Goal: Information Seeking & Learning: Learn about a topic

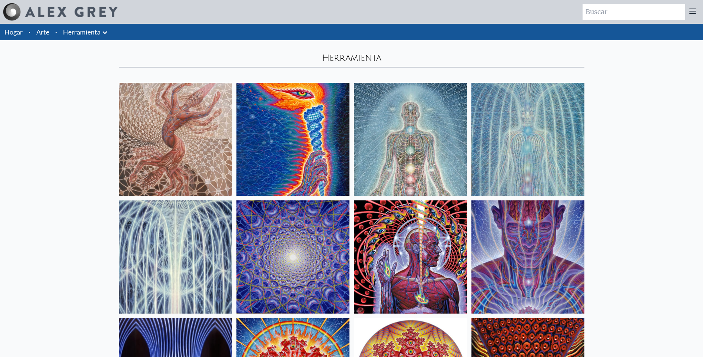
click at [308, 255] on img at bounding box center [293, 256] width 113 height 113
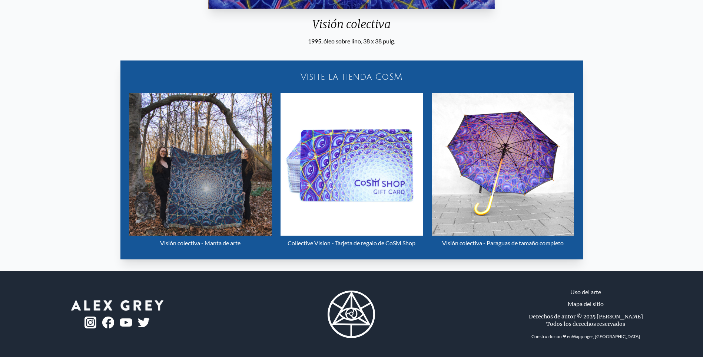
scroll to position [347, 0]
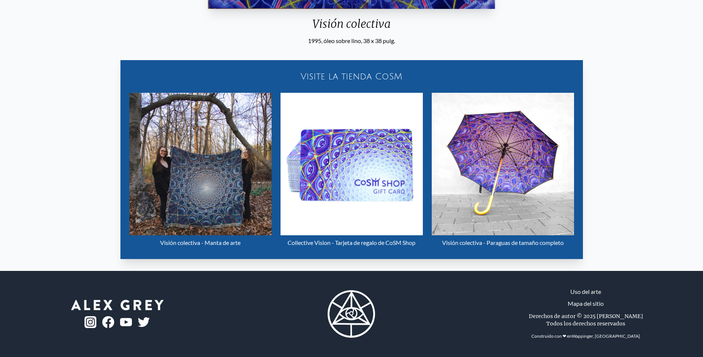
click at [353, 313] on img at bounding box center [351, 313] width 47 height 47
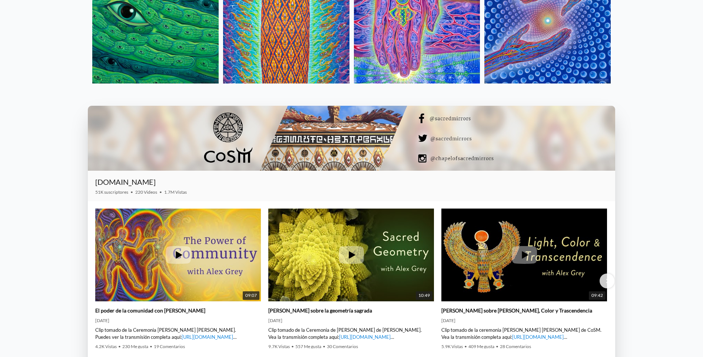
scroll to position [1187, 0]
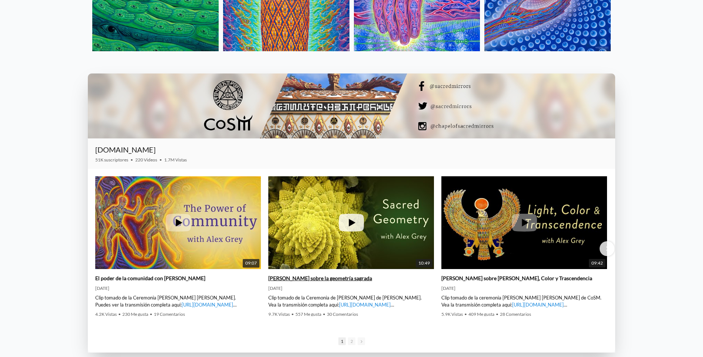
click at [348, 223] on icon at bounding box center [351, 223] width 25 height 18
click at [141, 279] on link "El poder de la comunidad con [PERSON_NAME]" at bounding box center [150, 278] width 110 height 7
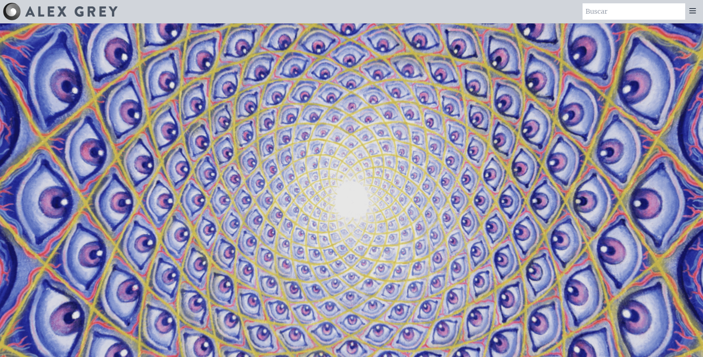
scroll to position [0, 0]
click at [327, 184] on video "Su navegador no admite la etiqueta de video." at bounding box center [352, 202] width 742 height 417
